Goal: Task Accomplishment & Management: Manage account settings

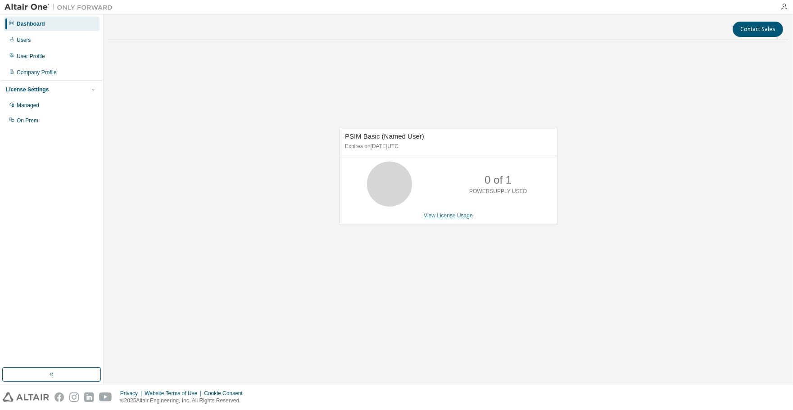
click at [439, 216] on link "View License Usage" at bounding box center [448, 216] width 49 height 6
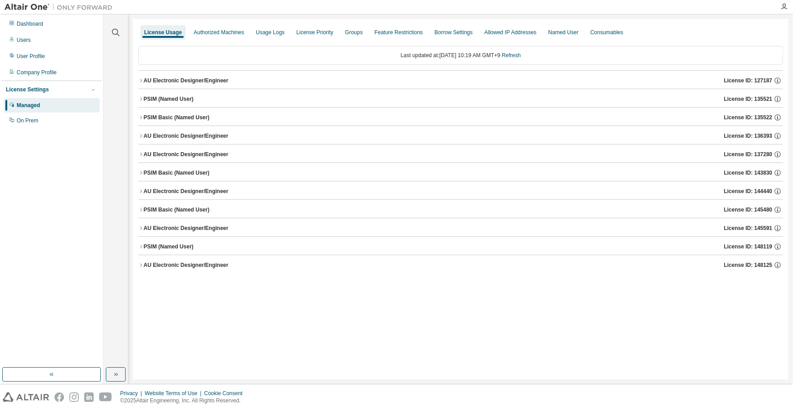
click at [147, 248] on div "PSIM (Named User)" at bounding box center [169, 246] width 50 height 7
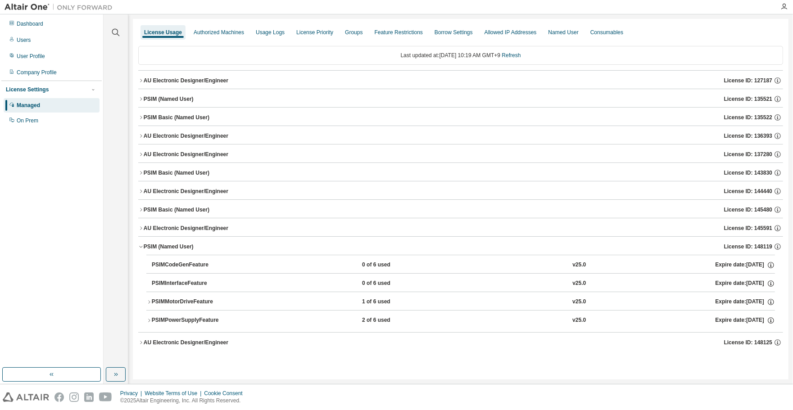
click at [147, 248] on div "PSIM (Named User)" at bounding box center [169, 246] width 50 height 7
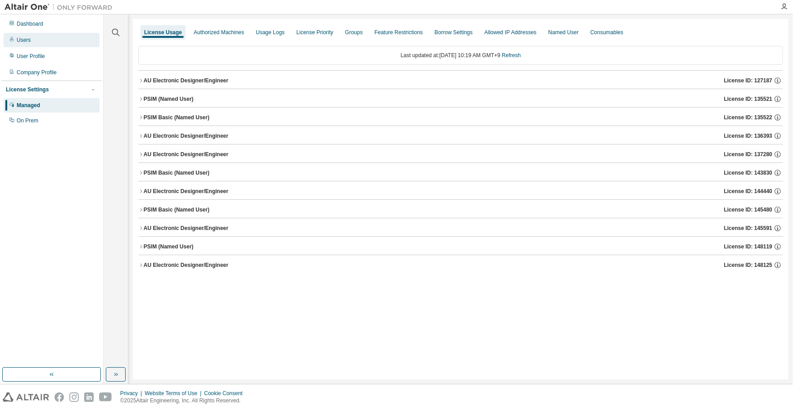
click at [41, 40] on div "Users" at bounding box center [52, 40] width 96 height 14
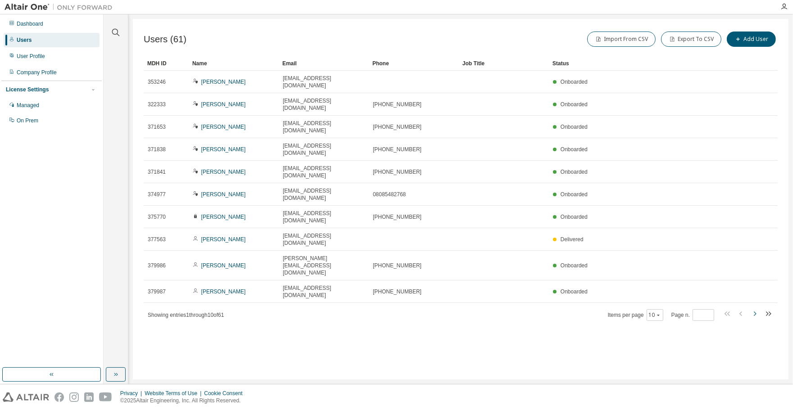
click at [758, 309] on icon "button" at bounding box center [754, 314] width 11 height 11
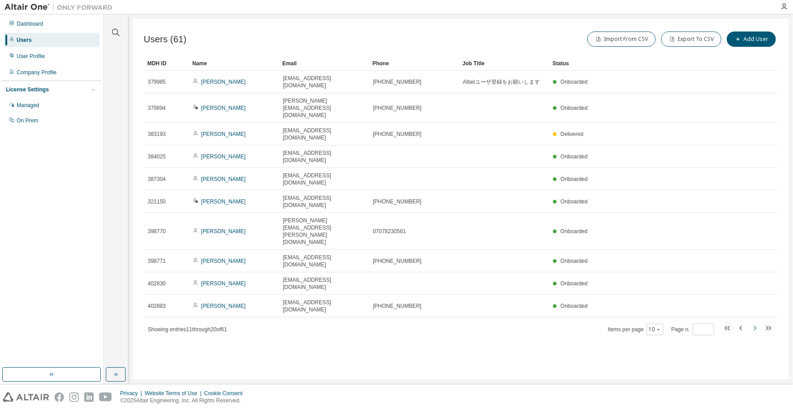
click at [752, 323] on icon "button" at bounding box center [754, 328] width 11 height 11
type input "*"
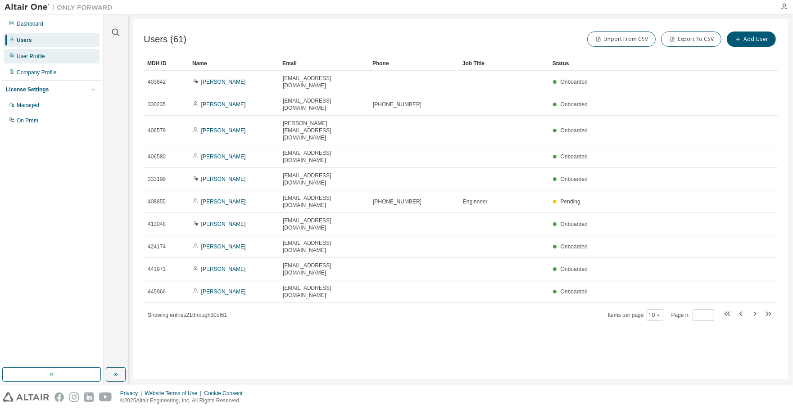
click at [40, 51] on div "User Profile" at bounding box center [52, 56] width 96 height 14
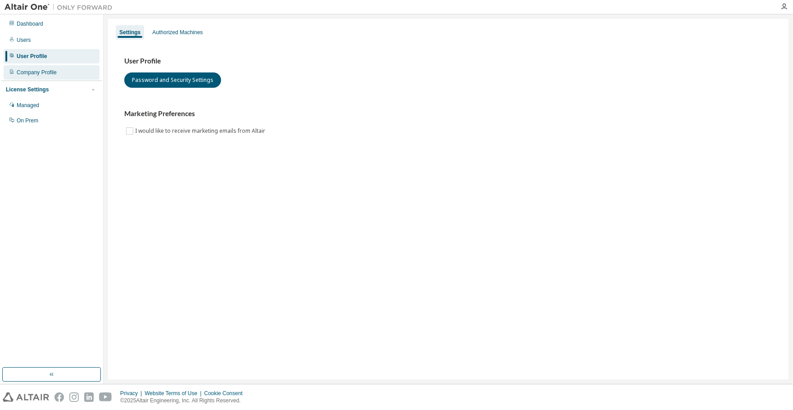
click at [39, 68] on div "Company Profile" at bounding box center [52, 72] width 96 height 14
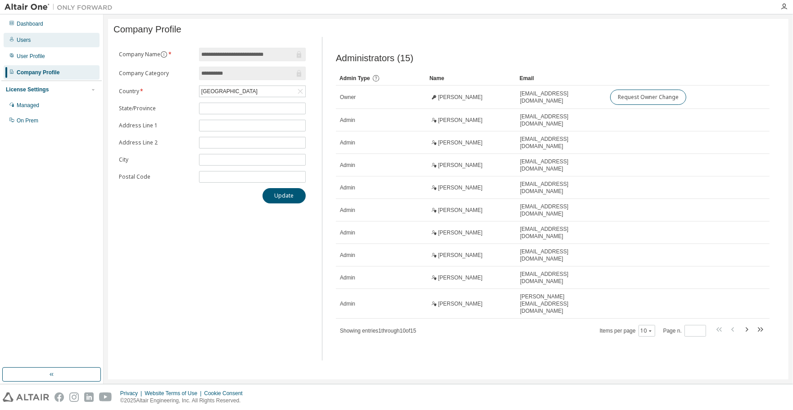
click at [36, 43] on div "Users" at bounding box center [52, 40] width 96 height 14
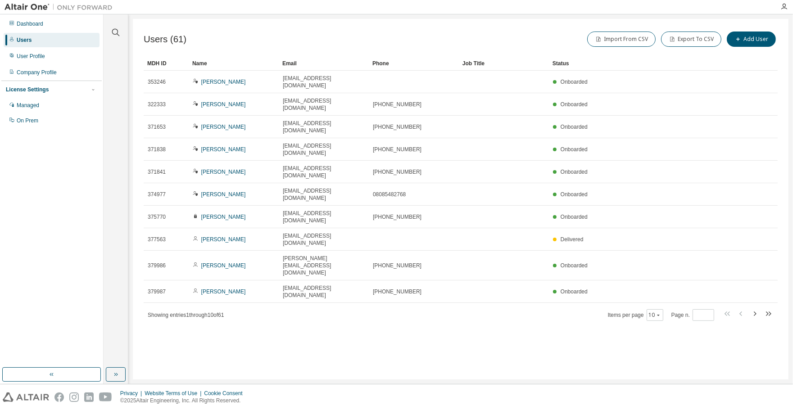
click at [760, 309] on icon "button" at bounding box center [754, 314] width 11 height 11
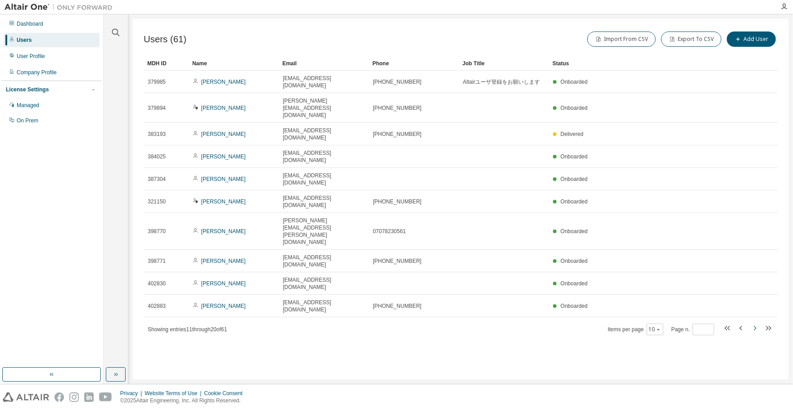
click at [758, 323] on icon "button" at bounding box center [754, 328] width 11 height 11
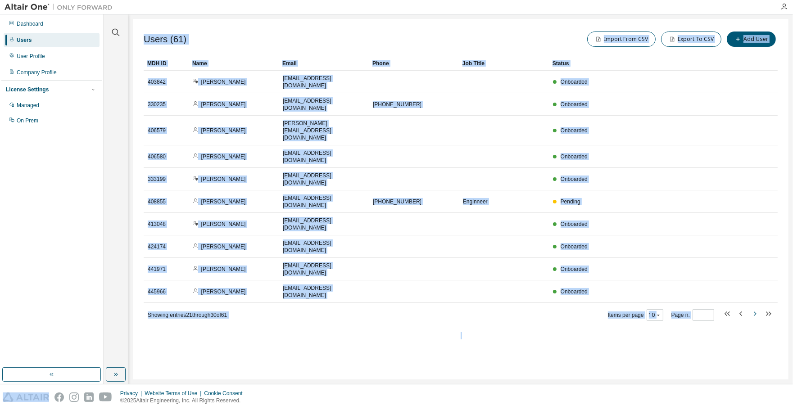
click at [758, 309] on icon "button" at bounding box center [754, 314] width 11 height 11
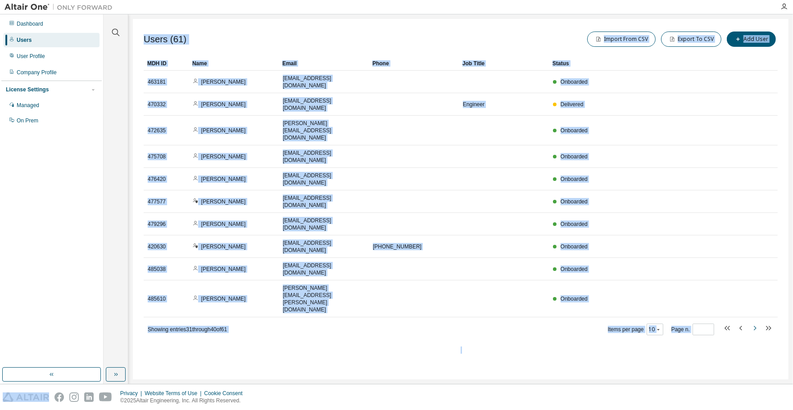
click at [758, 323] on icon "button" at bounding box center [754, 328] width 11 height 11
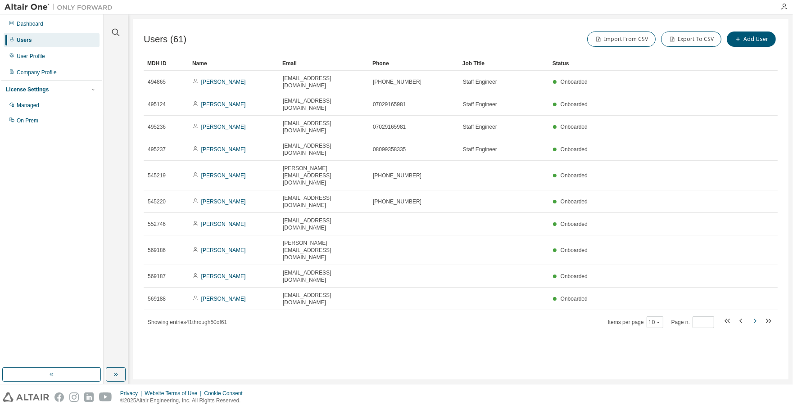
click at [758, 316] on icon "button" at bounding box center [754, 321] width 11 height 11
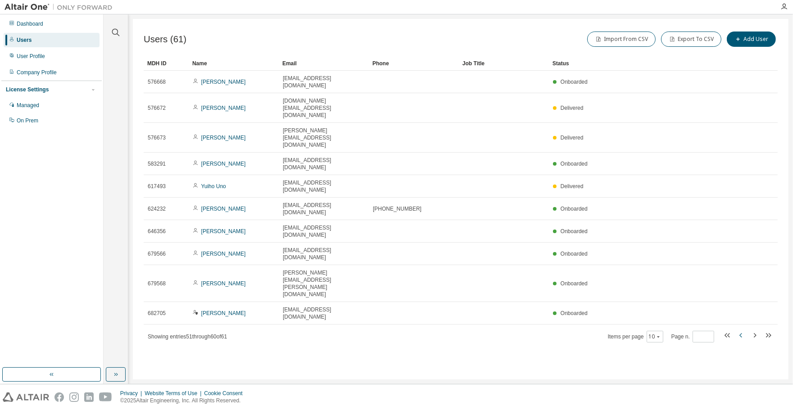
click at [745, 330] on icon "button" at bounding box center [741, 335] width 11 height 11
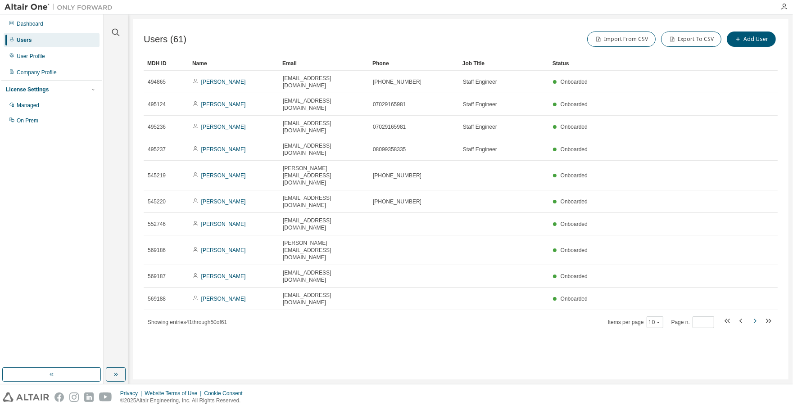
click at [756, 316] on icon "button" at bounding box center [754, 321] width 11 height 11
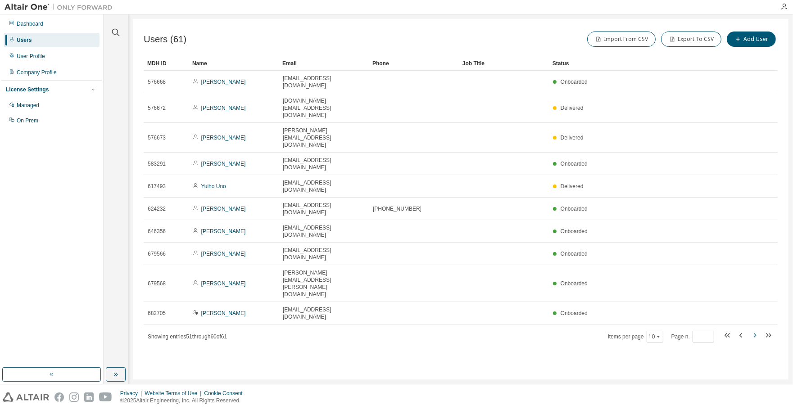
click at [756, 330] on icon "button" at bounding box center [754, 335] width 11 height 11
type input "*"
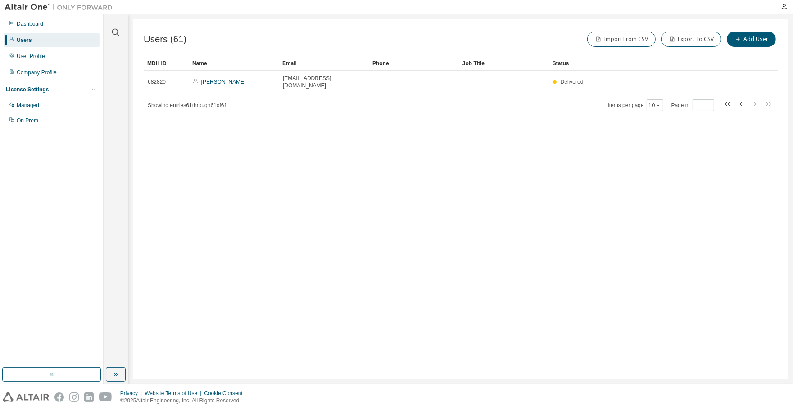
click at [756, 236] on div "Users (61) Import From CSV Export To CSV Add User Clear Load Save Save As Field…" at bounding box center [461, 199] width 656 height 361
click at [63, 64] on div "Dashboard Users User Profile Company Profile License Settings Managed On Prem" at bounding box center [51, 72] width 100 height 113
click at [62, 60] on div "User Profile" at bounding box center [52, 56] width 96 height 14
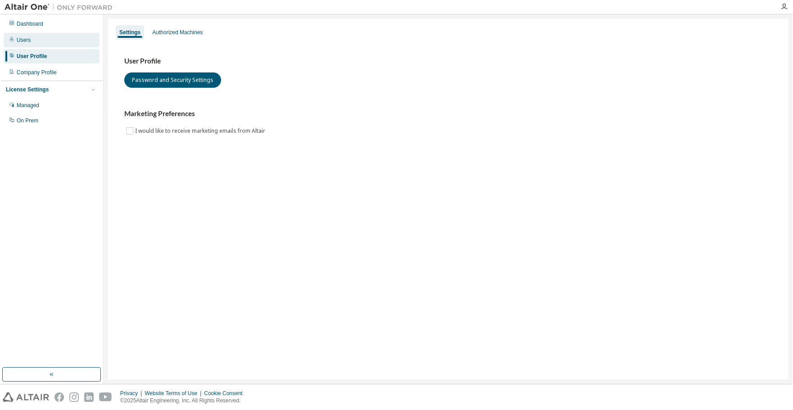
click at [63, 45] on div "Users" at bounding box center [52, 40] width 96 height 14
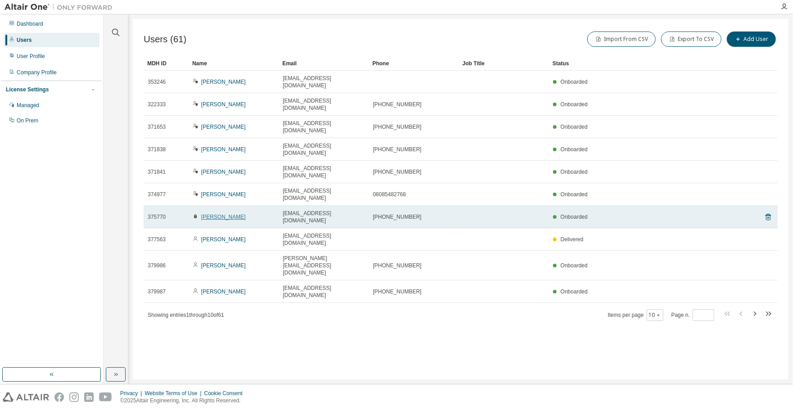
click at [222, 214] on link "Takashi Jinnai" at bounding box center [223, 217] width 45 height 6
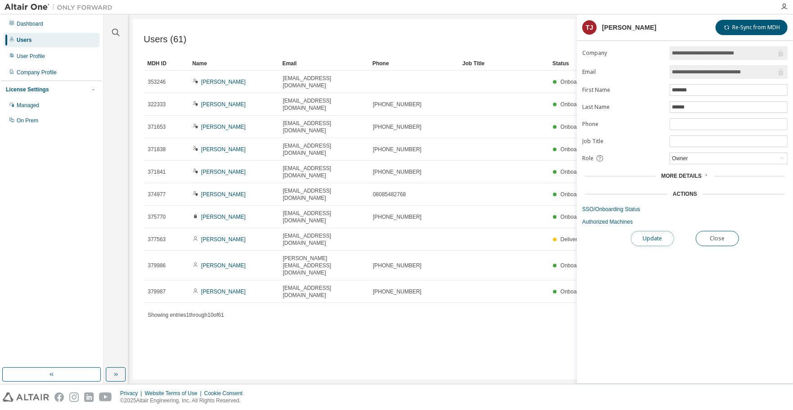
click at [662, 239] on button "Update" at bounding box center [652, 238] width 43 height 15
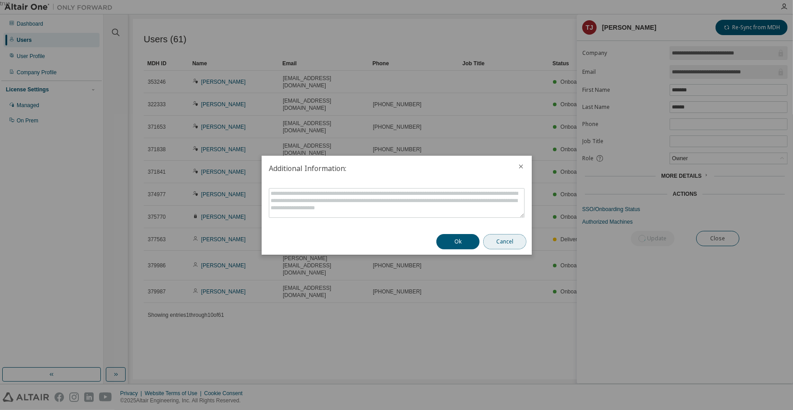
click at [520, 237] on button "Cancel" at bounding box center [504, 241] width 43 height 15
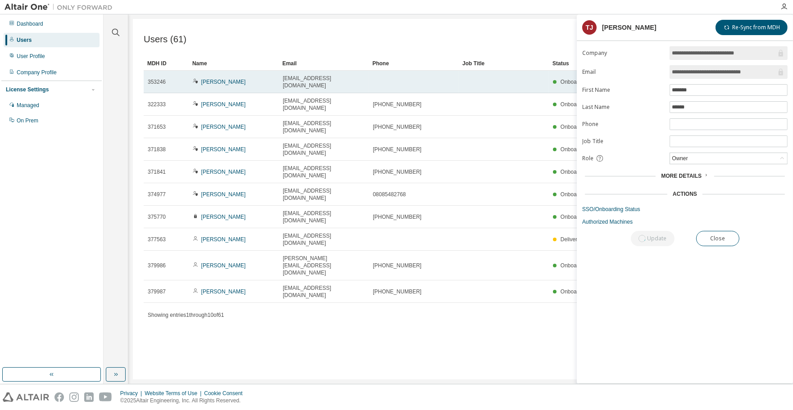
click at [411, 82] on td at bounding box center [414, 82] width 90 height 23
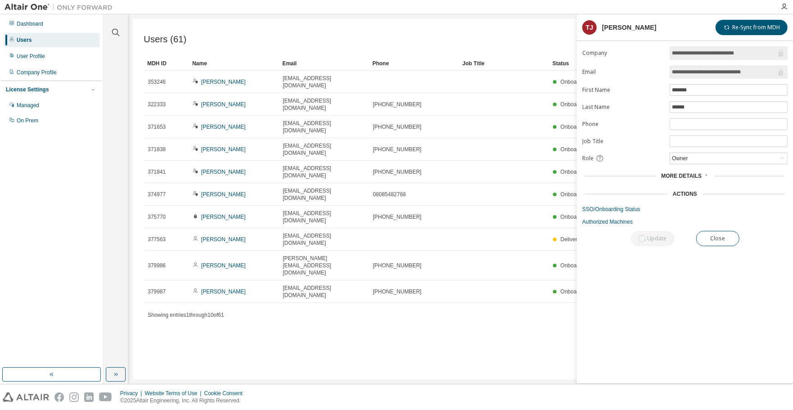
click at [217, 41] on div "Users (61) Import From CSV Export To CSV Add User" at bounding box center [461, 39] width 634 height 19
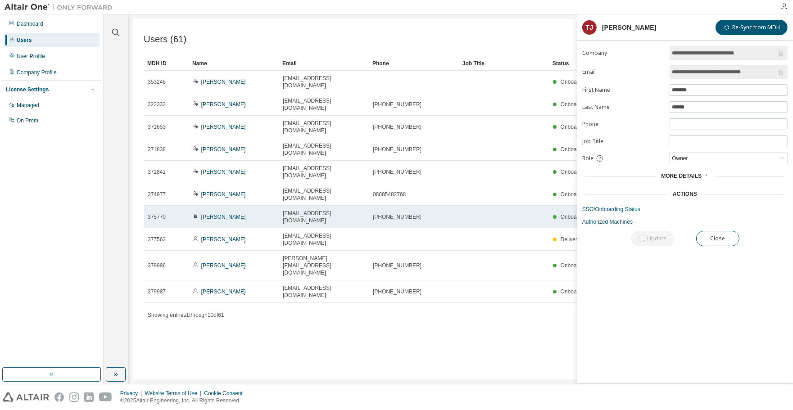
click at [220, 206] on td "Takashi Jinnai" at bounding box center [234, 217] width 90 height 23
click at [220, 214] on link "Takashi Jinnai" at bounding box center [223, 217] width 45 height 6
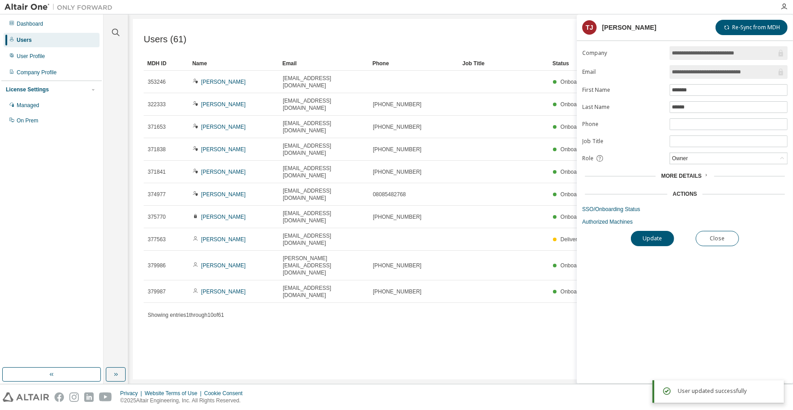
click at [416, 39] on div "Users (61) Import From CSV Export To CSV Add User" at bounding box center [461, 39] width 634 height 19
click at [36, 59] on div "User Profile" at bounding box center [31, 56] width 28 height 7
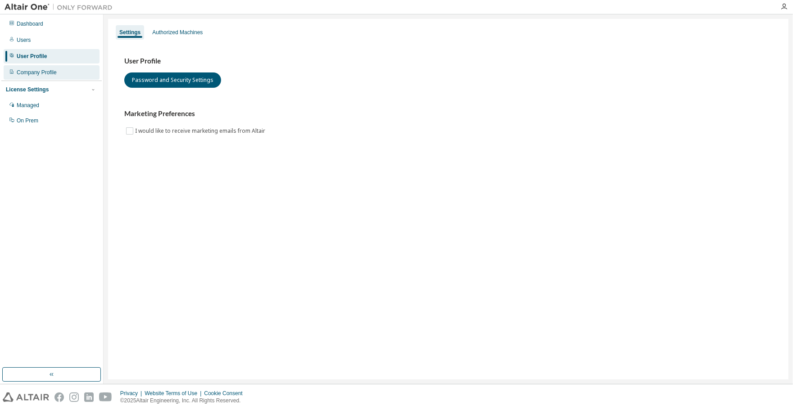
click at [44, 74] on div "Company Profile" at bounding box center [37, 72] width 40 height 7
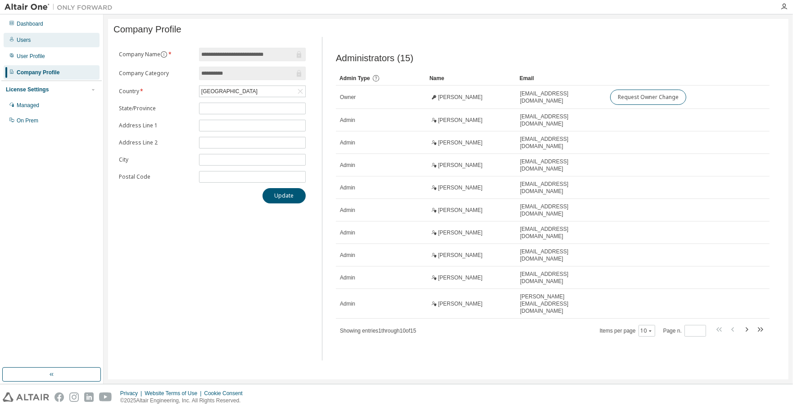
click at [41, 41] on div "Users" at bounding box center [52, 40] width 96 height 14
